Goal: Task Accomplishment & Management: Manage account settings

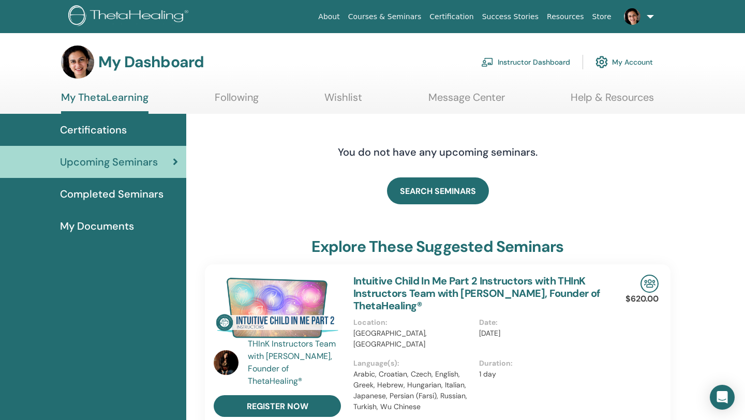
click at [524, 58] on link "Instructor Dashboard" at bounding box center [525, 62] width 89 height 23
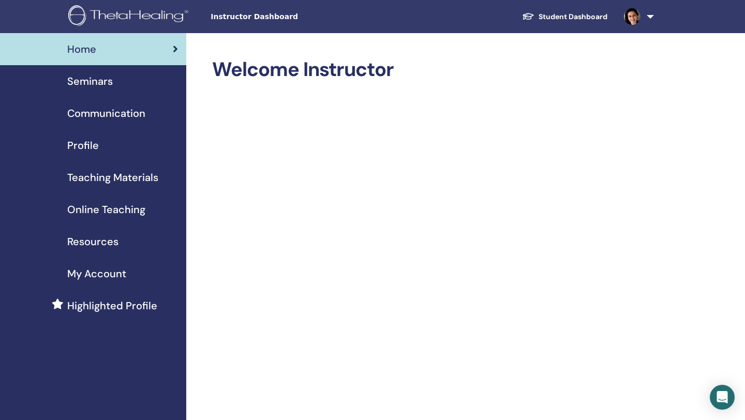
click at [80, 81] on span "Seminars" at bounding box center [90, 81] width 46 height 16
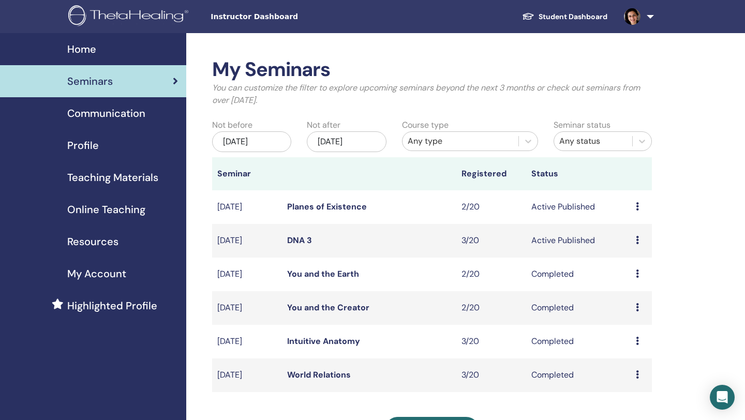
click at [295, 236] on link "DNA 3" at bounding box center [299, 240] width 25 height 11
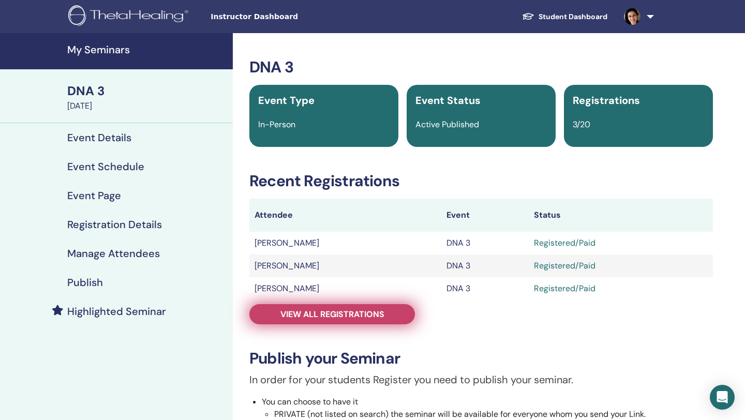
click at [334, 317] on span "View all registrations" at bounding box center [332, 314] width 104 height 11
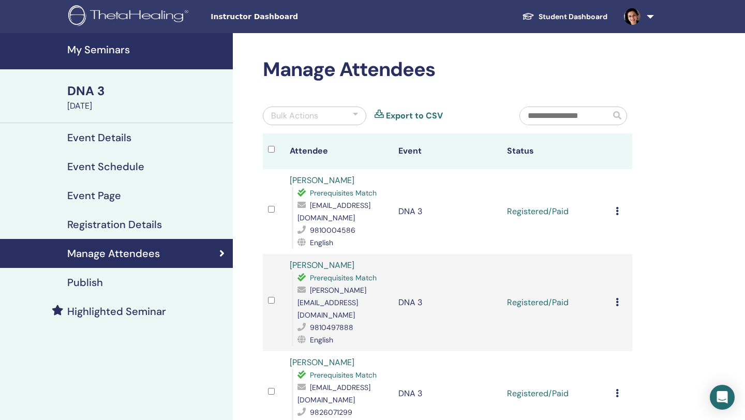
click at [614, 204] on td "Cancel Registration Do not auto-certify Mark as Paid Mark as Unpaid Mark as Abs…" at bounding box center [622, 211] width 22 height 85
click at [617, 207] on icon at bounding box center [617, 211] width 3 height 8
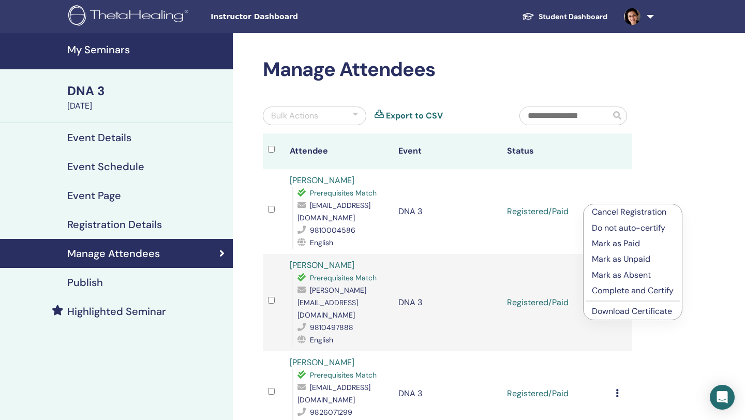
click at [623, 307] on link "Download Certificate" at bounding box center [632, 311] width 80 height 11
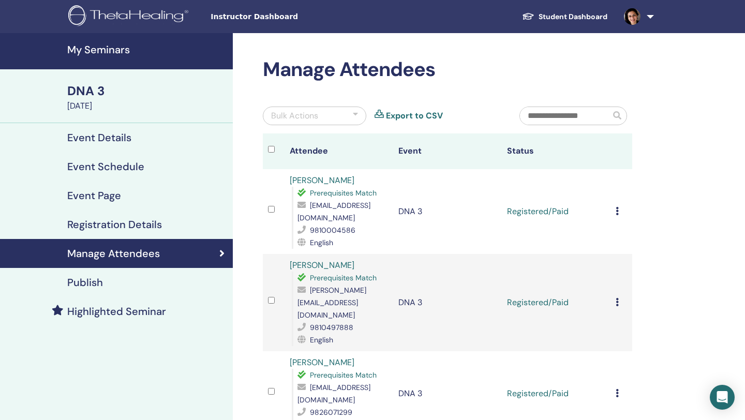
click at [616, 298] on icon at bounding box center [617, 302] width 3 height 8
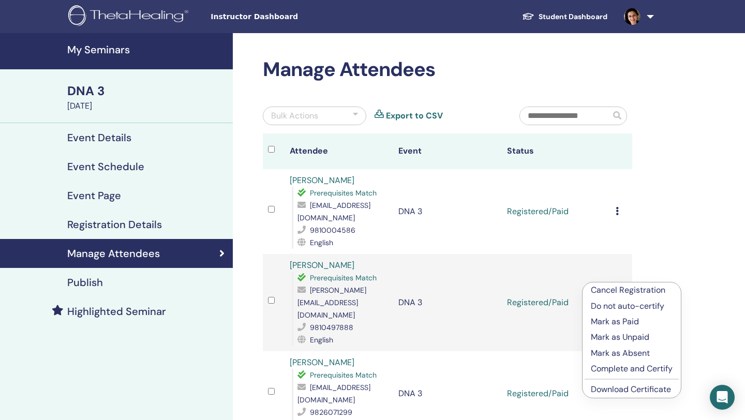
click at [629, 387] on link "Download Certificate" at bounding box center [631, 389] width 80 height 11
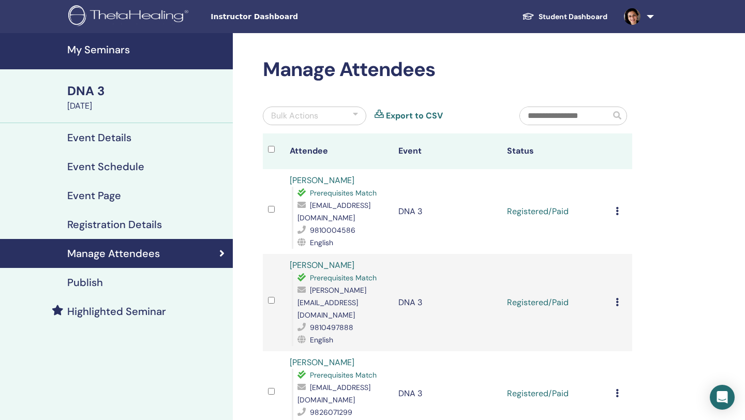
click at [617, 389] on icon at bounding box center [617, 393] width 3 height 8
click at [672, 342] on div "Manage Attendees Bulk Actions Export to CSV Attendee Event Status Prathna Tuli …" at bounding box center [481, 327] width 497 height 589
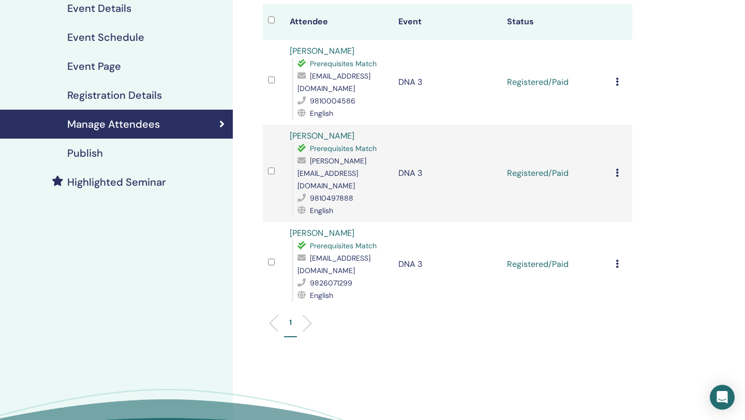
scroll to position [166, 0]
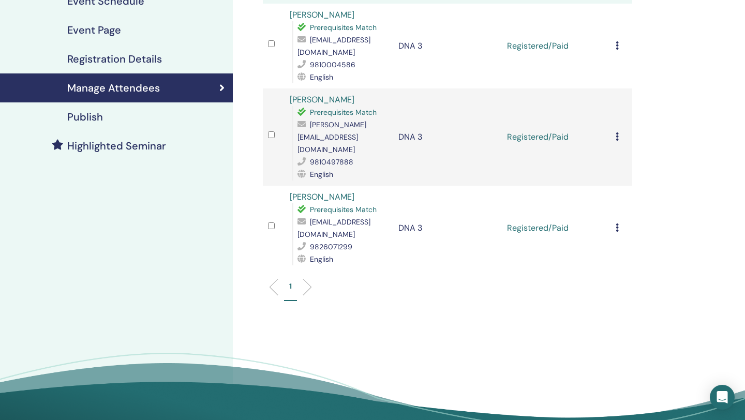
click at [615, 192] on td "Cancel Registration Do not auto-certify Mark as Paid Mark as Unpaid Mark as Abs…" at bounding box center [622, 228] width 22 height 85
click at [617, 224] on icon at bounding box center [617, 228] width 3 height 8
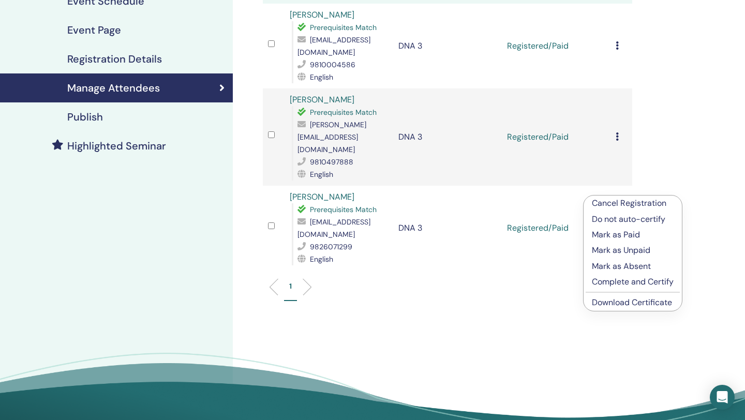
click at [621, 300] on link "Download Certificate" at bounding box center [632, 302] width 80 height 11
